Goal: Communication & Community: Participate in discussion

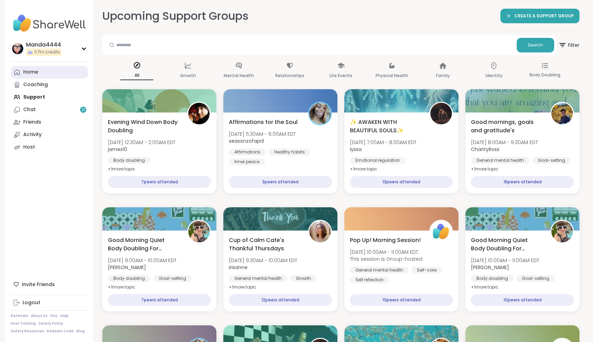
click at [41, 71] on link "Home" at bounding box center [49, 72] width 77 height 12
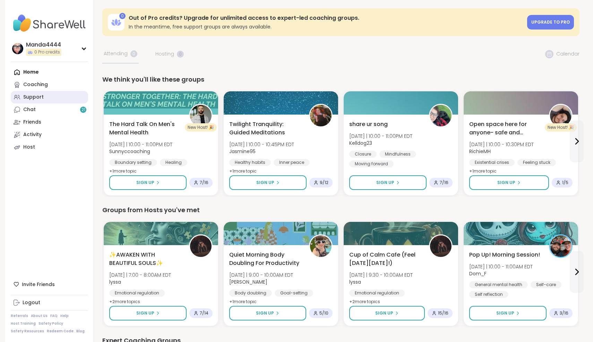
click at [41, 100] on div "Support" at bounding box center [33, 97] width 20 height 7
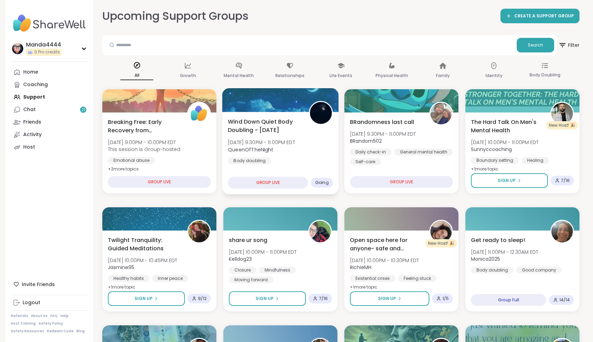
click at [288, 132] on span "Wind Down Quiet Body Doubling - [DATE]" at bounding box center [264, 125] width 73 height 17
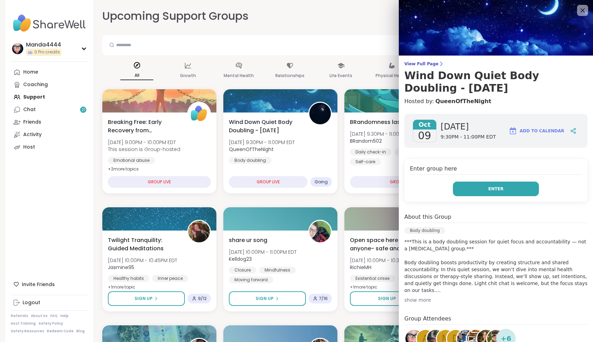
click at [505, 194] on button "Enter" at bounding box center [496, 188] width 86 height 15
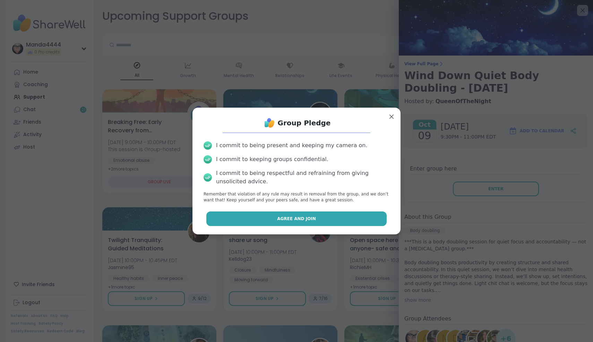
click at [286, 219] on span "Agree and Join" at bounding box center [296, 218] width 39 height 6
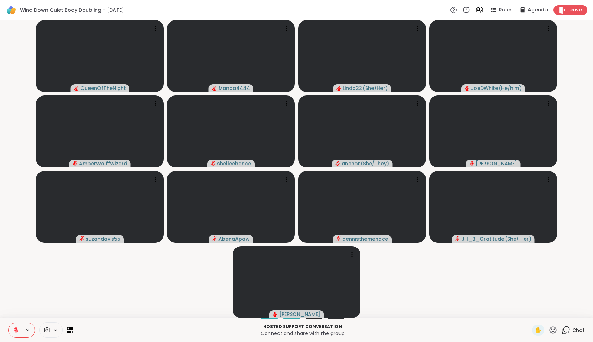
click at [480, 9] on icon at bounding box center [478, 9] width 3 height 3
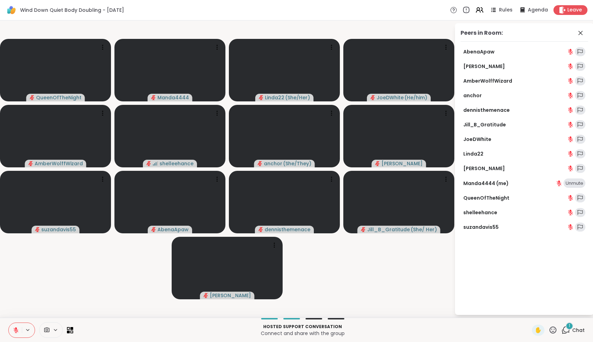
click at [468, 12] on icon at bounding box center [466, 10] width 8 height 8
